Goal: Information Seeking & Learning: Learn about a topic

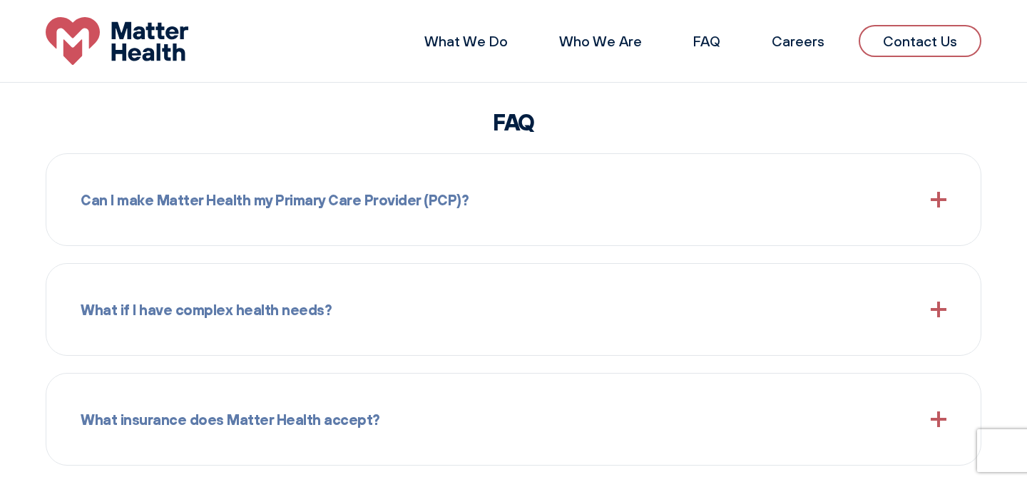
scroll to position [1110, 0]
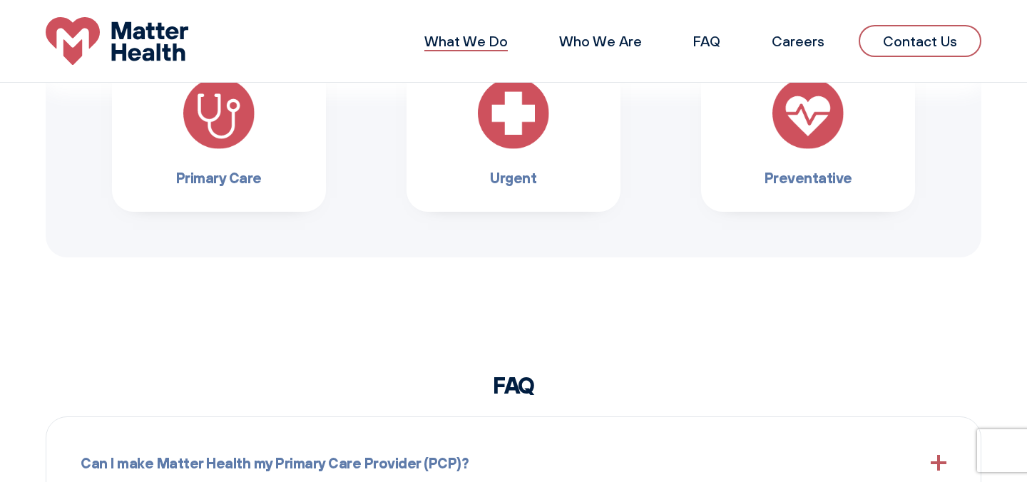
click at [471, 45] on link "What We Do" at bounding box center [465, 41] width 83 height 18
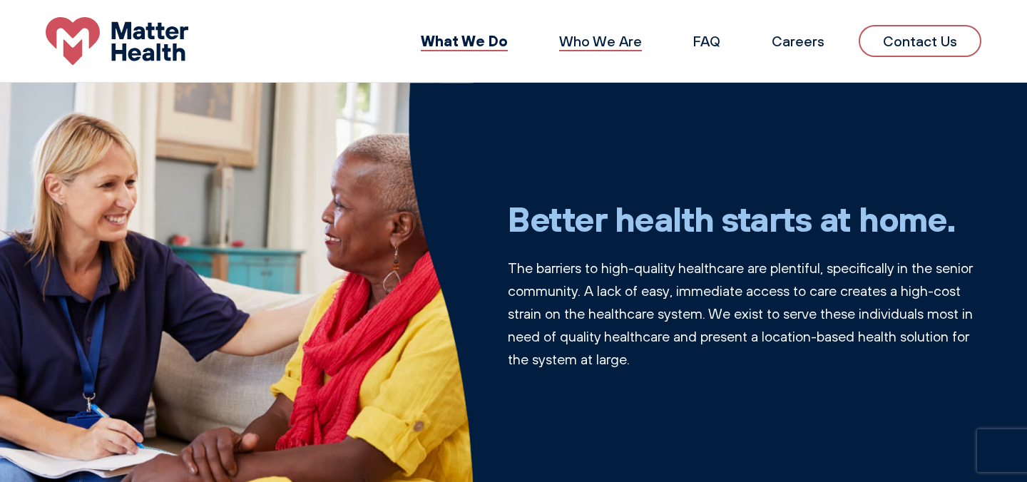
click at [603, 36] on link "Who We Are" at bounding box center [600, 41] width 83 height 18
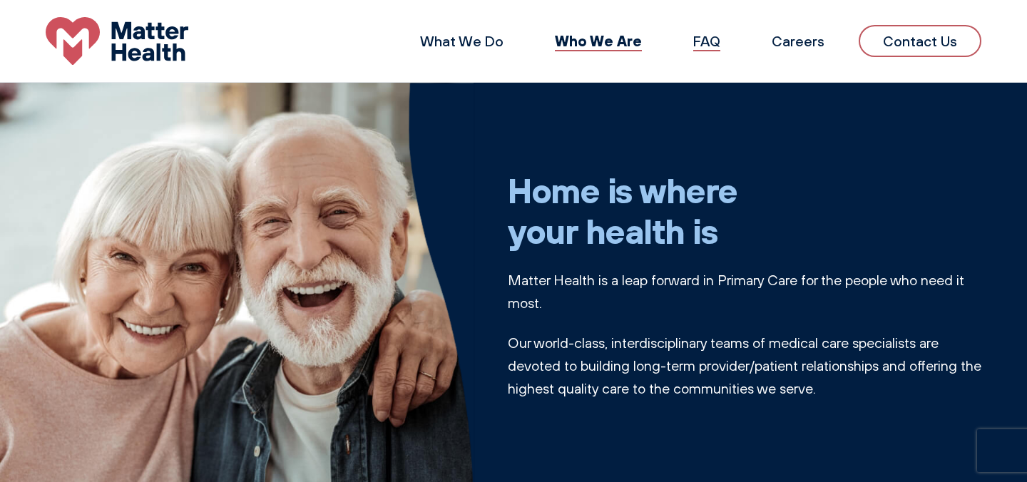
click at [705, 33] on link "FAQ" at bounding box center [706, 41] width 27 height 18
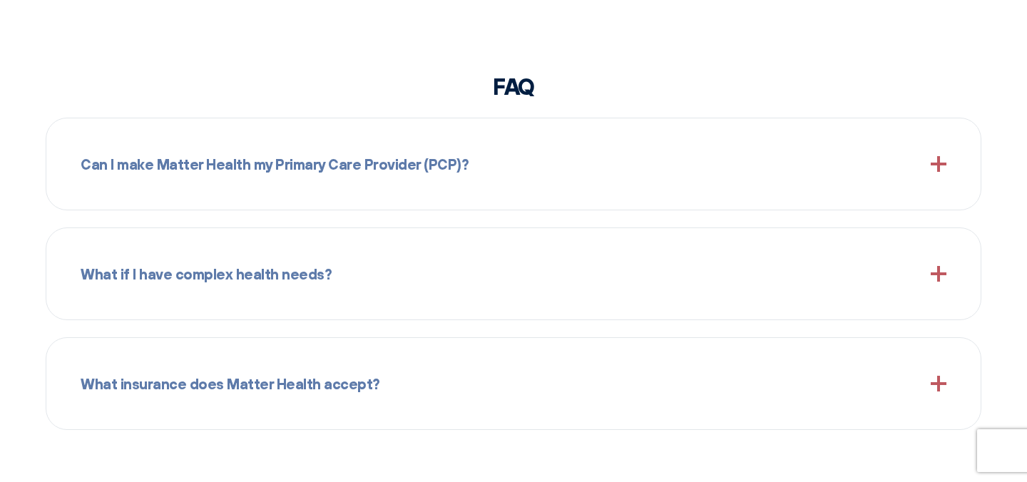
scroll to position [1414, 0]
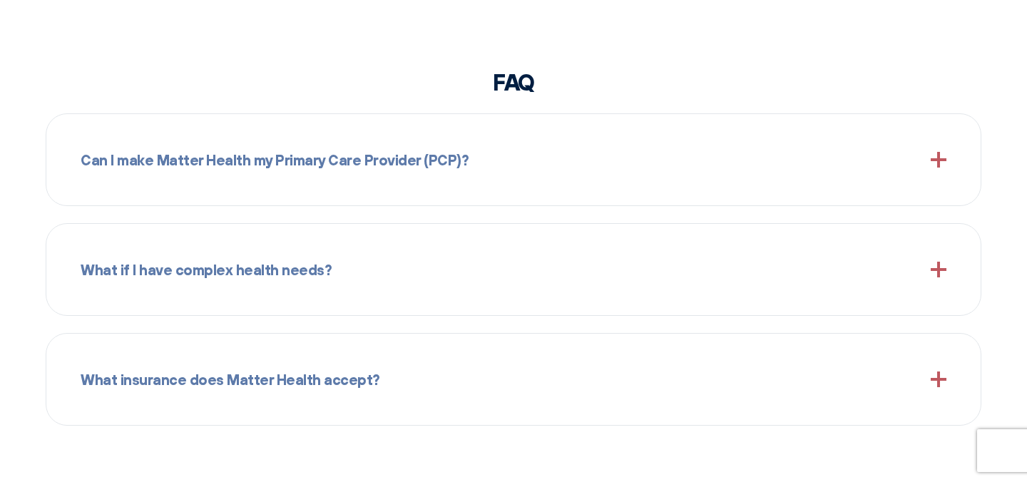
click at [561, 189] on div "Can I make Matter Health my Primary Care Provider (PCP)? Yes, walk into the Mat…" at bounding box center [514, 159] width 936 height 93
click at [559, 141] on div "Can I make Matter Health my Primary Care Provider (PCP)?" at bounding box center [514, 159] width 866 height 57
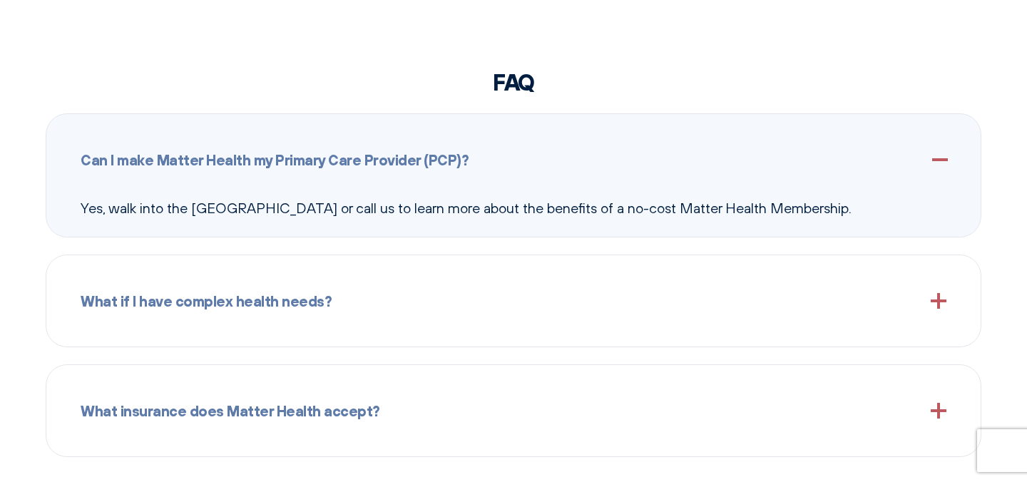
click at [568, 160] on div "Can I make Matter Health my Primary Care Provider (PCP)?" at bounding box center [514, 159] width 866 height 57
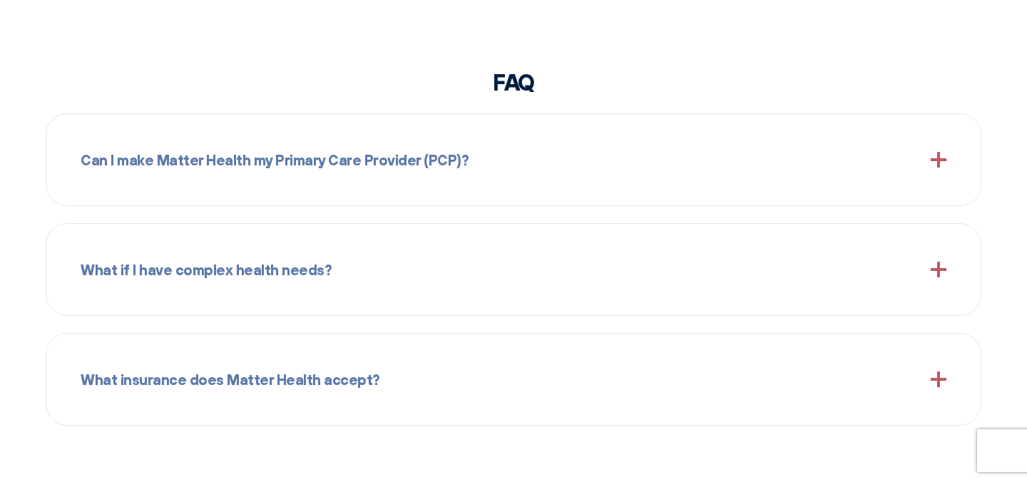
click at [568, 160] on div "Can I make Matter Health my Primary Care Provider (PCP)?" at bounding box center [514, 159] width 866 height 57
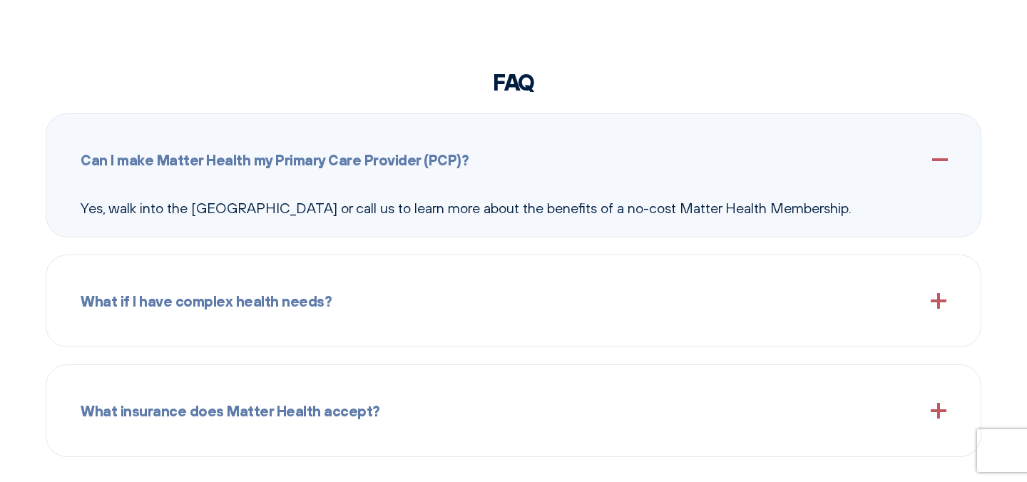
click at [568, 160] on div "Can I make Matter Health my Primary Care Provider (PCP)?" at bounding box center [514, 159] width 866 height 57
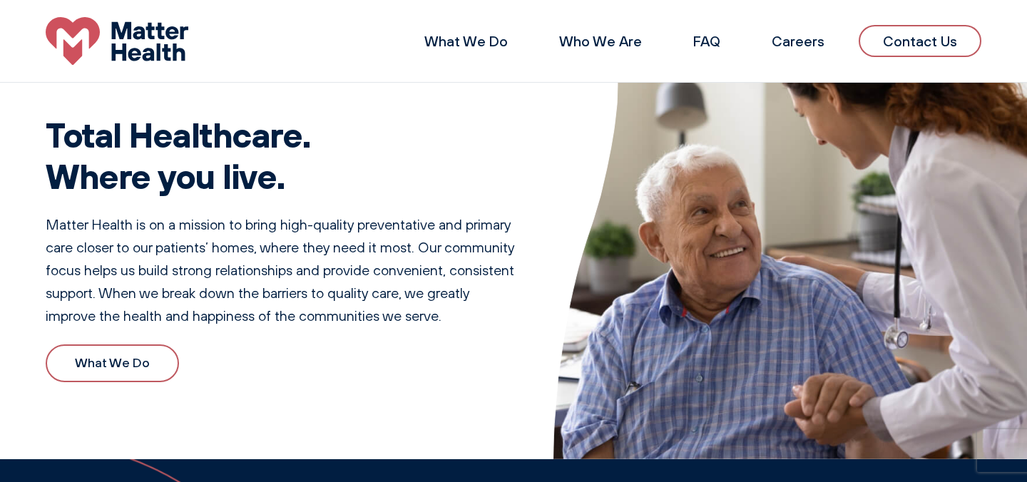
scroll to position [0, 0]
